Goal: Task Accomplishment & Management: Use online tool/utility

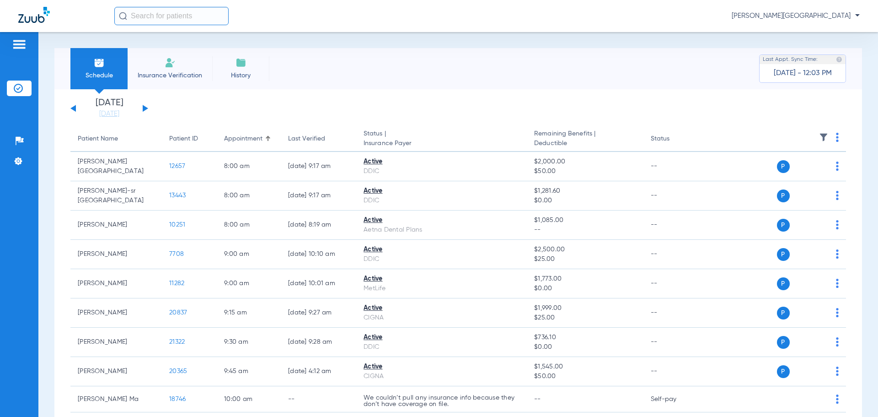
click at [148, 108] on button at bounding box center [145, 108] width 5 height 7
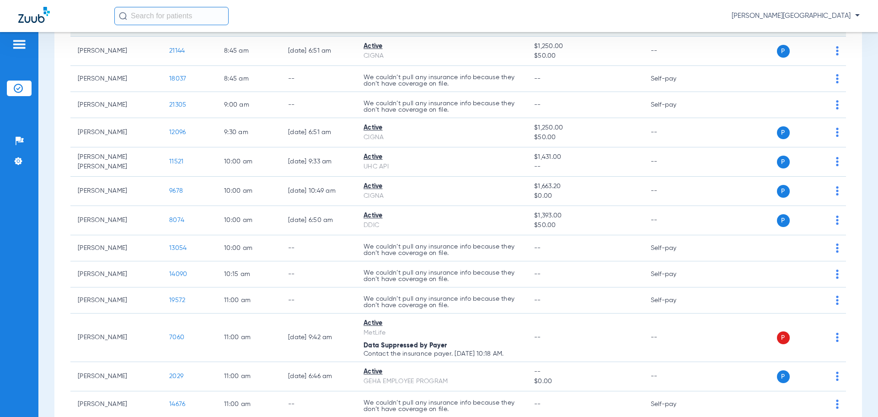
scroll to position [503, 0]
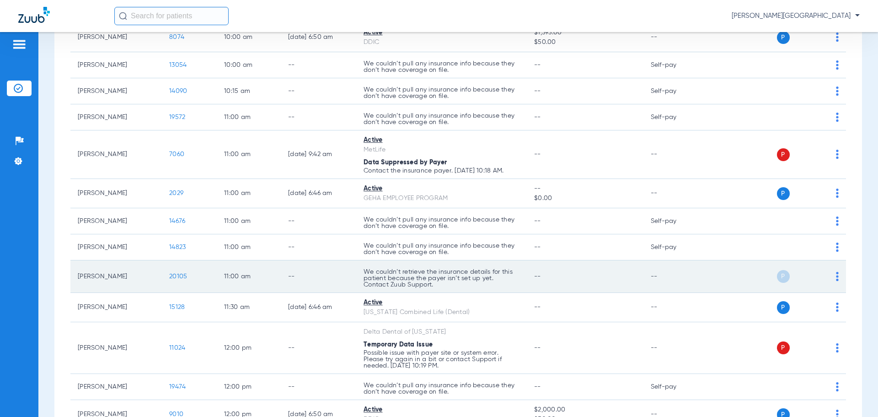
click at [836, 275] on img at bounding box center [837, 276] width 3 height 9
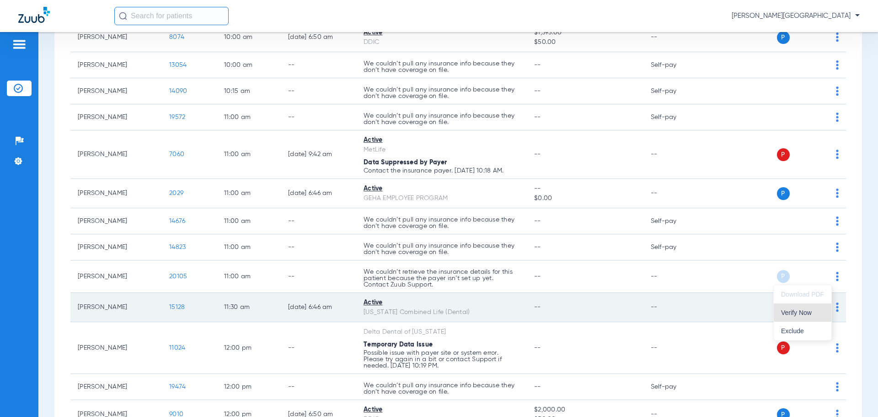
click at [807, 314] on span "Verify Now" at bounding box center [802, 312] width 43 height 6
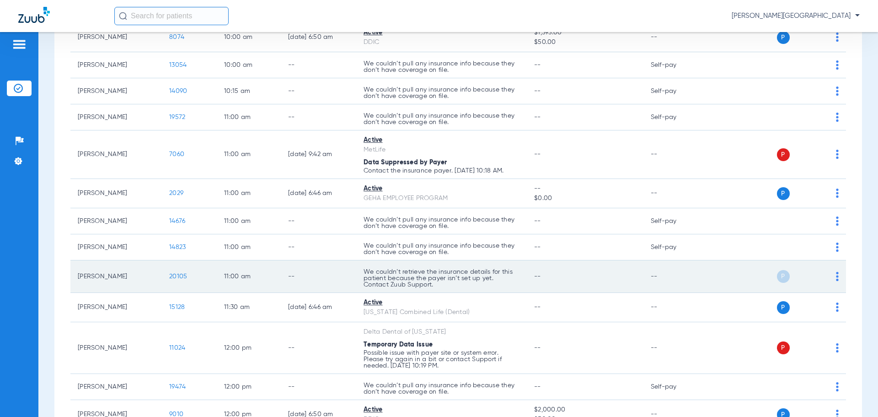
click at [836, 277] on img at bounding box center [837, 276] width 3 height 9
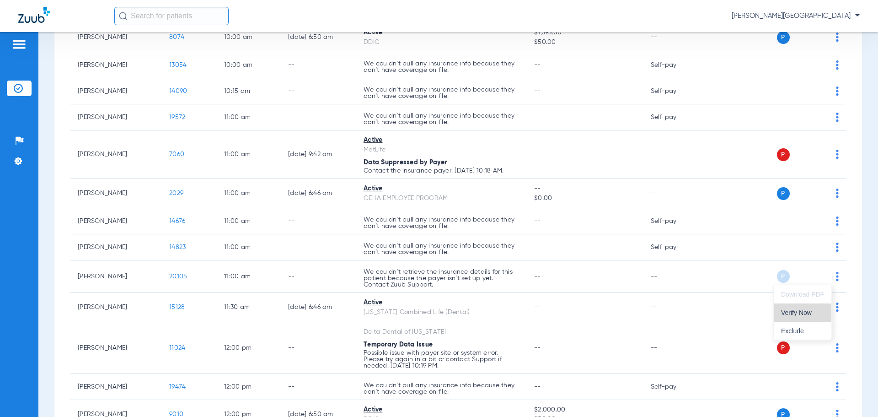
click at [807, 311] on span "Verify Now" at bounding box center [802, 312] width 43 height 6
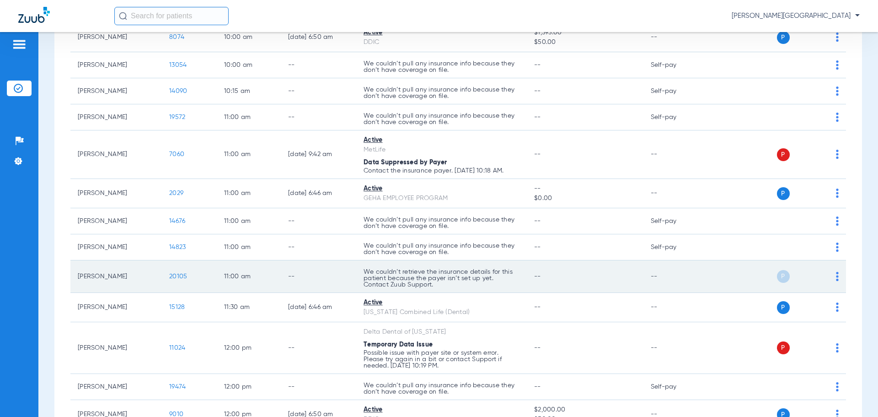
click at [829, 275] on div "P S" at bounding box center [772, 276] width 134 height 13
click at [828, 275] on div "P S" at bounding box center [772, 276] width 134 height 13
click at [836, 275] on img at bounding box center [837, 276] width 3 height 9
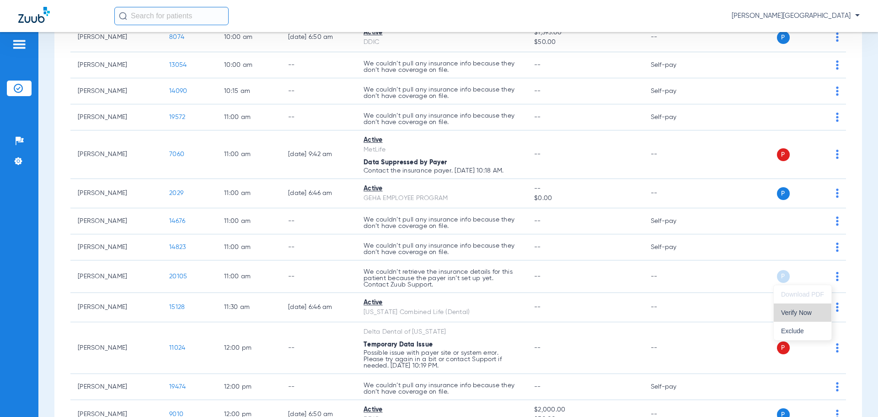
click at [821, 311] on span "Verify Now" at bounding box center [802, 312] width 43 height 6
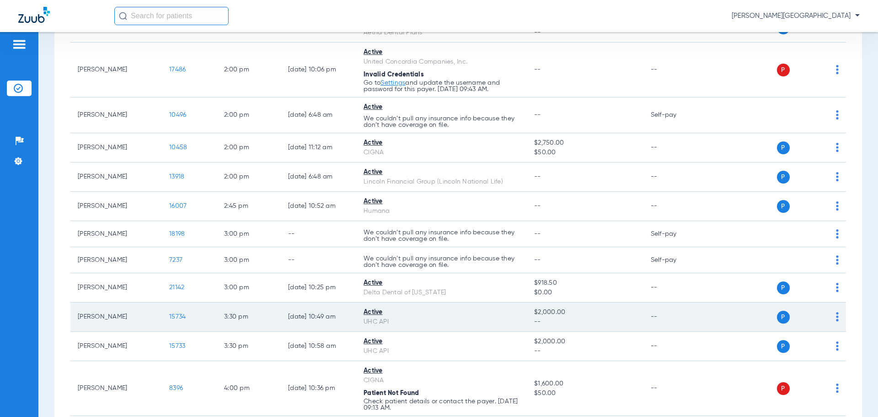
scroll to position [1006, 0]
